Goal: Information Seeking & Learning: Learn about a topic

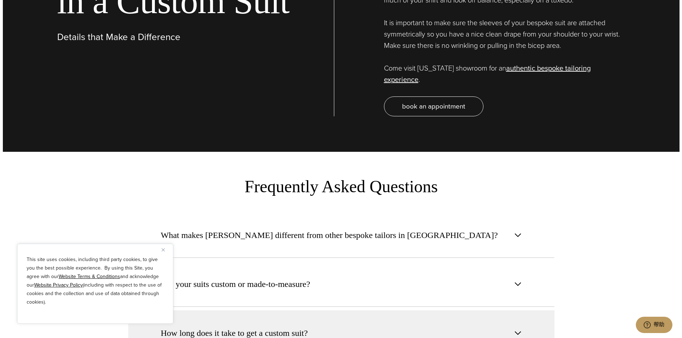
scroll to position [2735, 0]
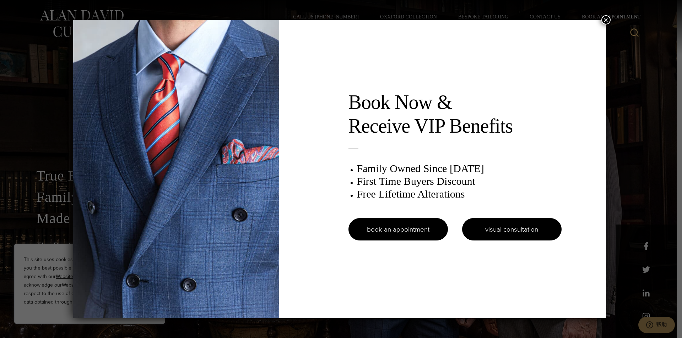
click at [495, 227] on link "visual consultation" at bounding box center [511, 229] width 99 height 22
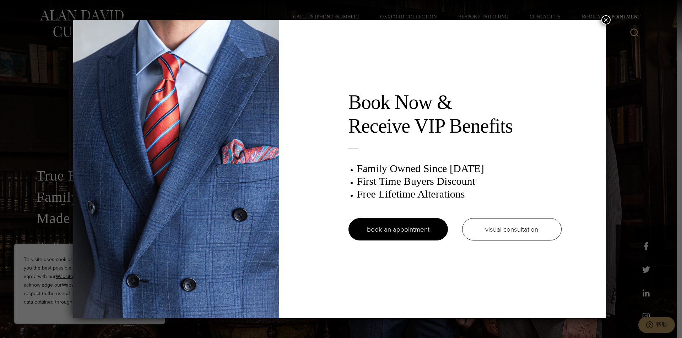
click at [610, 18] on button "×" at bounding box center [605, 19] width 9 height 9
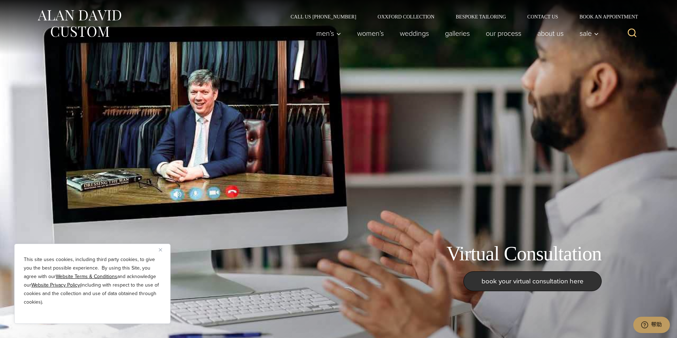
click at [158, 251] on div "This site uses cookies, including third party cookies, to give you the best pos…" at bounding box center [92, 284] width 156 height 80
click at [160, 252] on button "Close" at bounding box center [163, 250] width 9 height 9
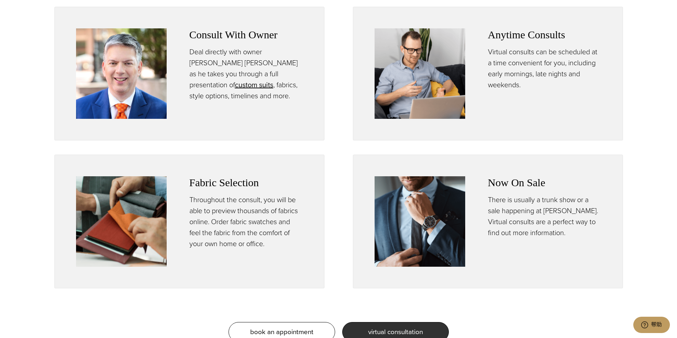
scroll to position [391, 0]
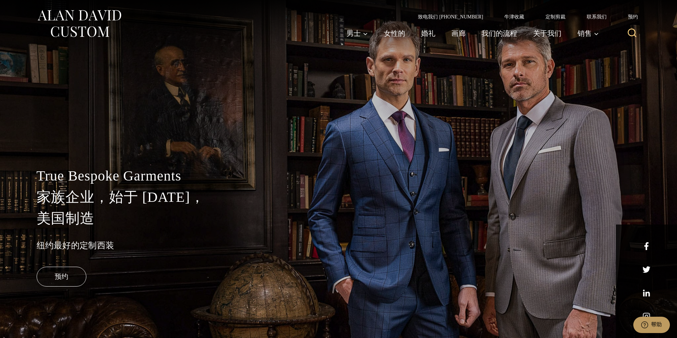
click at [241, 161] on div "True Bespoke Garments 家族企业，始于 [DATE]， 美国制造 纽约最好的定制西装 预约" at bounding box center [338, 234] width 618 height 208
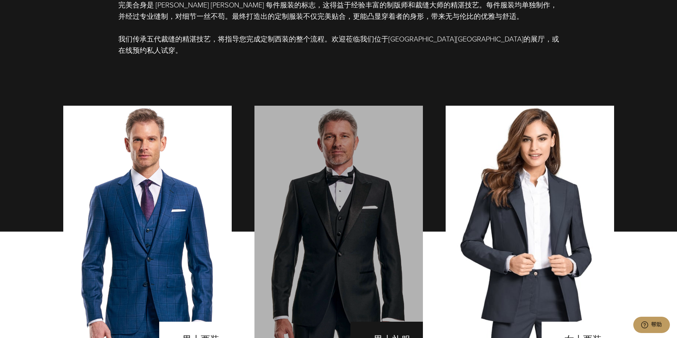
scroll to position [533, 0]
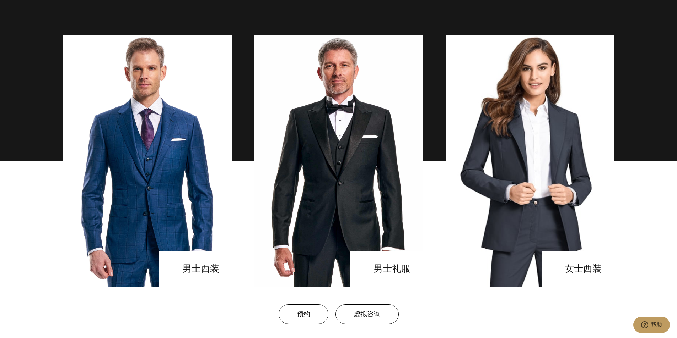
click at [629, 221] on section "男士西装 男士礼服 女士西装" at bounding box center [338, 161] width 677 height 252
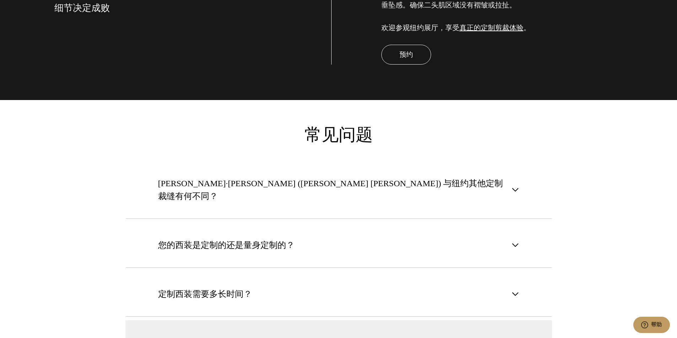
scroll to position [2486, 0]
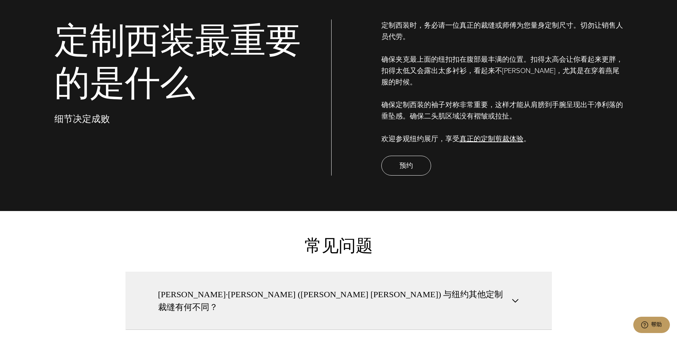
click at [452, 272] on button "[PERSON_NAME]·[PERSON_NAME] ([PERSON_NAME] [PERSON_NAME]) 与纽约其他定制裁缝有何不同？" at bounding box center [338, 301] width 426 height 58
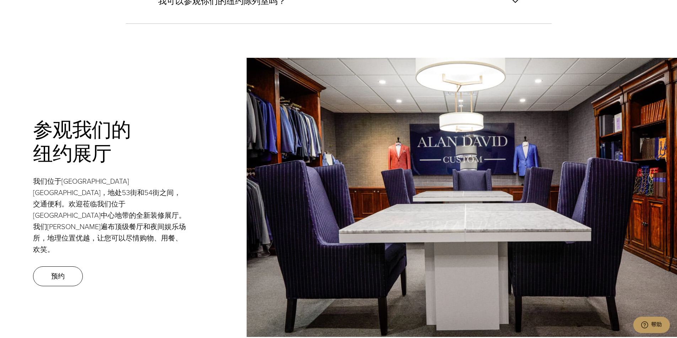
scroll to position [3161, 0]
